Goal: Transaction & Acquisition: Purchase product/service

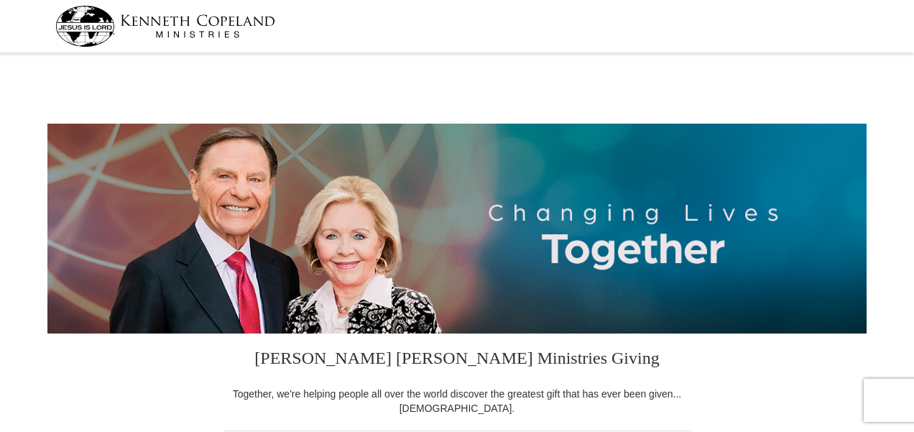
select select "IA"
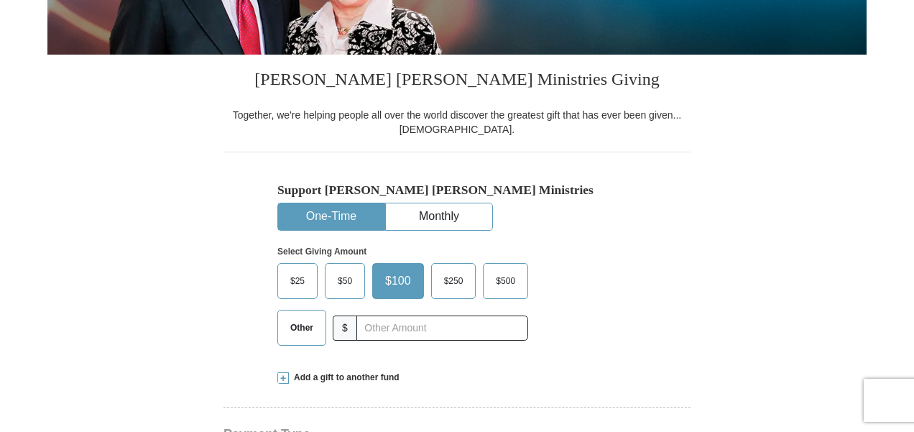
scroll to position [307, 0]
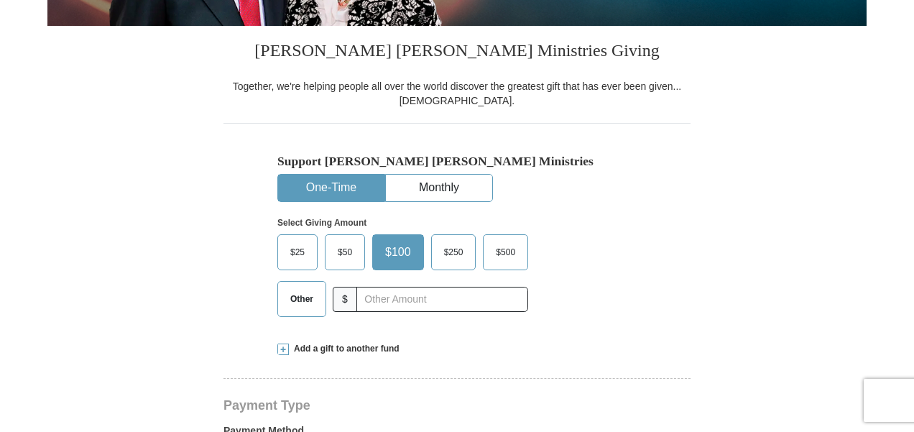
click at [322, 184] on button "One-Time" at bounding box center [331, 188] width 106 height 27
click at [295, 253] on span "$25" at bounding box center [297, 252] width 29 height 22
click at [0, 0] on input "$25" at bounding box center [0, 0] width 0 height 0
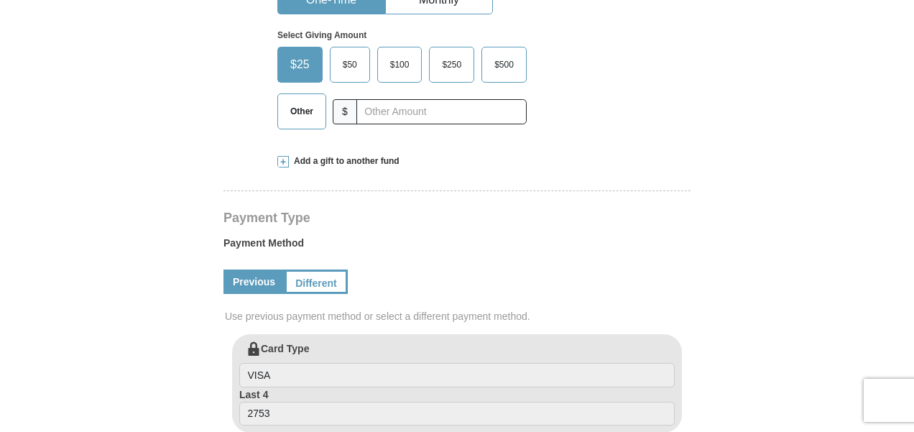
scroll to position [575, 0]
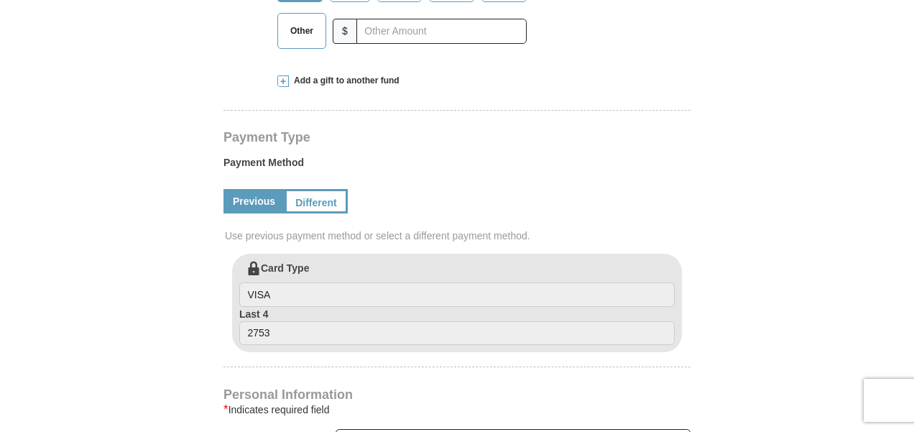
click at [259, 199] on link "Previous" at bounding box center [253, 201] width 61 height 24
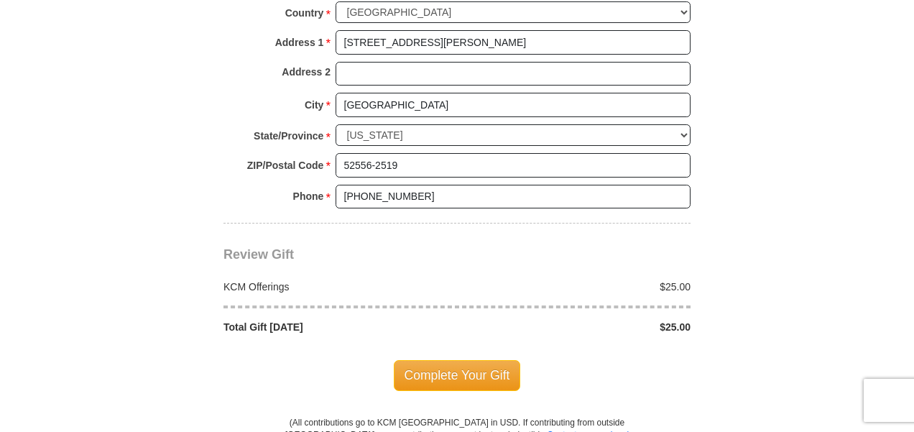
scroll to position [1129, 0]
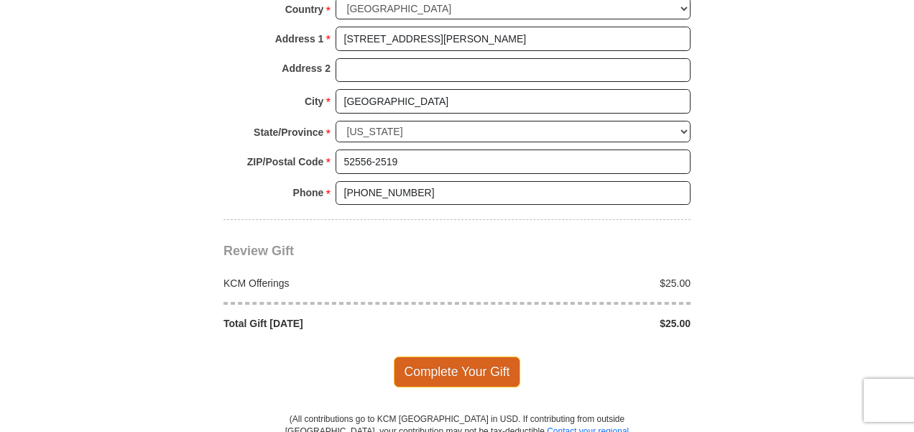
click at [450, 371] on span "Complete Your Gift" at bounding box center [457, 371] width 127 height 30
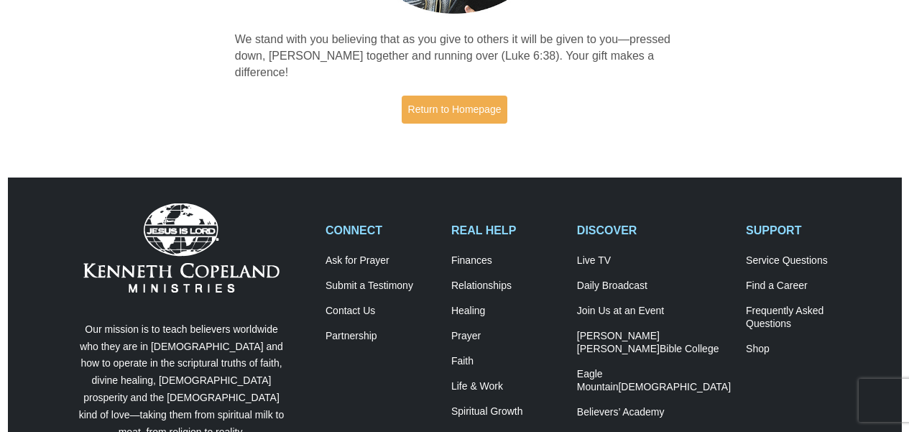
scroll to position [299, 0]
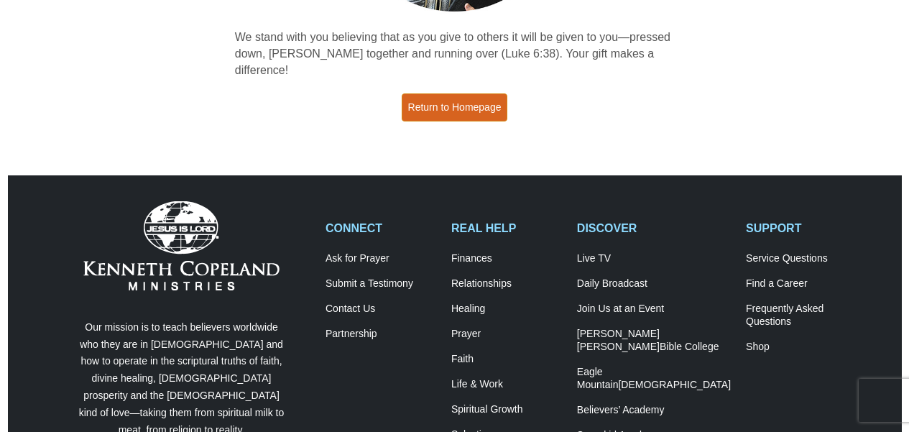
click at [451, 99] on link "Return to Homepage" at bounding box center [455, 107] width 106 height 28
